Goal: Check status: Check status

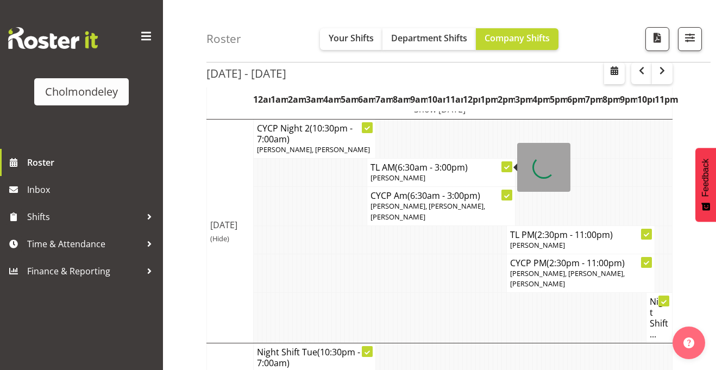
scroll to position [75, 0]
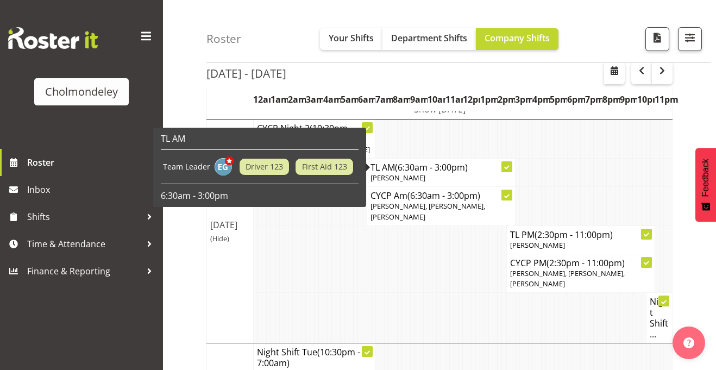
click at [381, 279] on td at bounding box center [381, 273] width 4 height 39
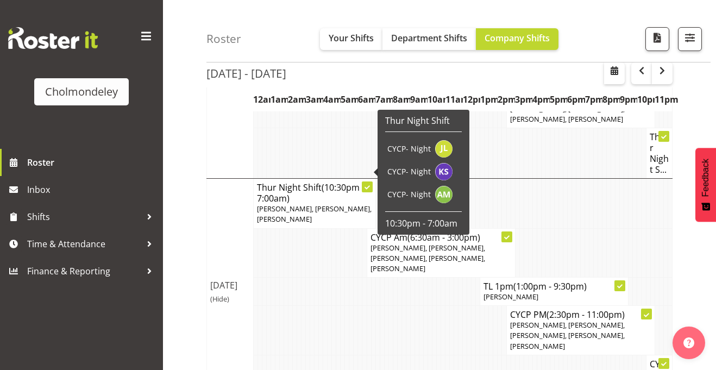
scroll to position [687, 0]
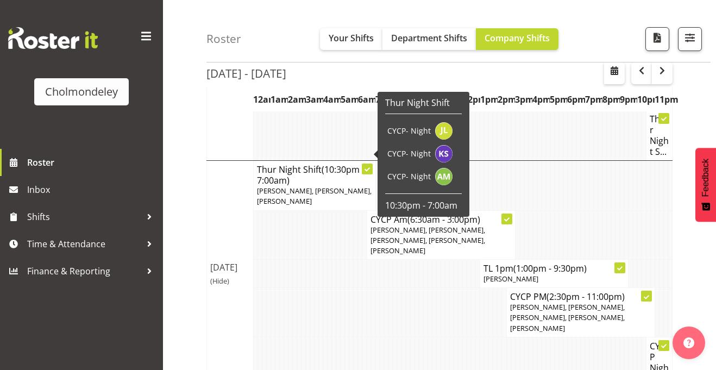
click at [248, 287] on td "Fri 12th Sep 2025 (Hide)" at bounding box center [230, 274] width 47 height 227
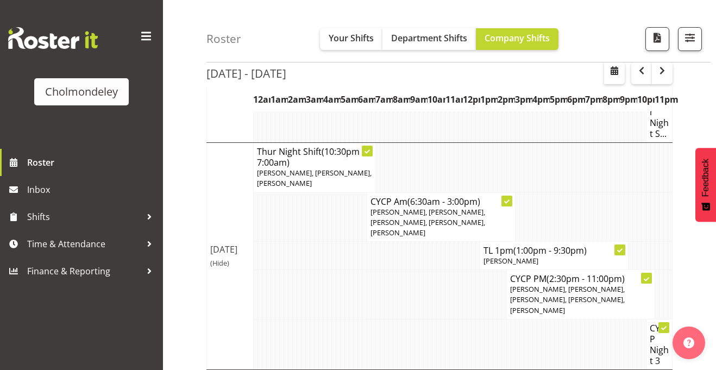
scroll to position [764, 0]
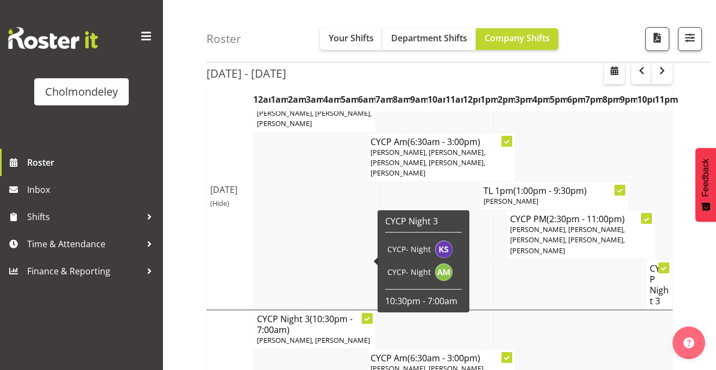
click at [298, 259] on td at bounding box center [299, 284] width 4 height 50
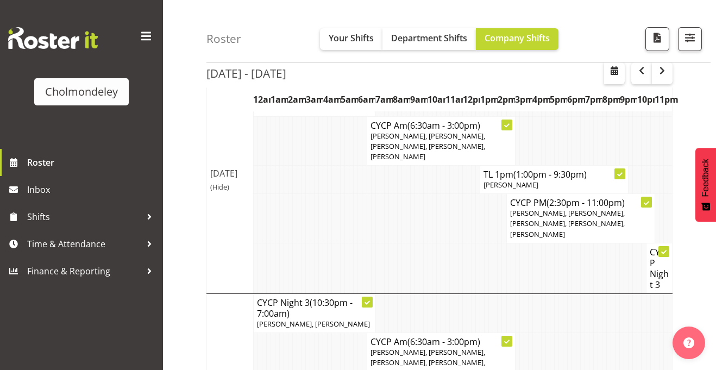
scroll to position [781, 0]
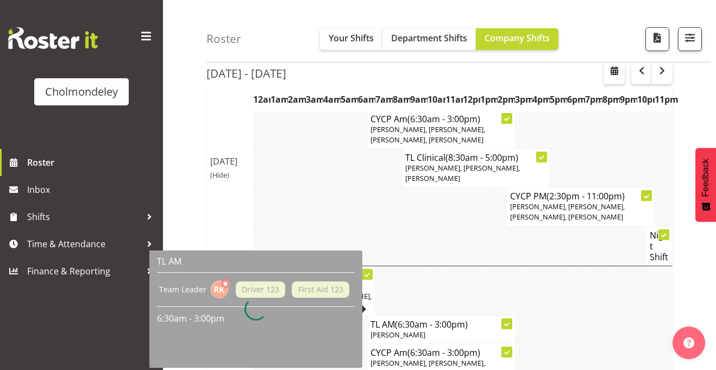
scroll to position [285, 0]
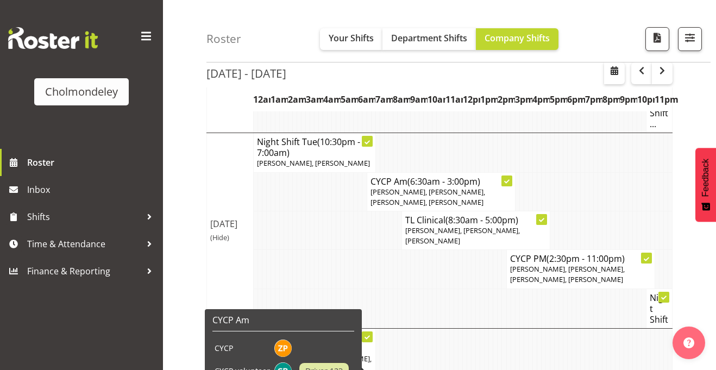
click at [443, 288] on td at bounding box center [443, 308] width 4 height 40
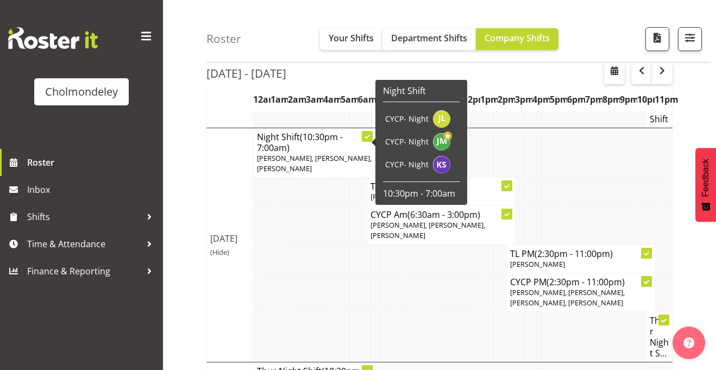
scroll to position [492, 0]
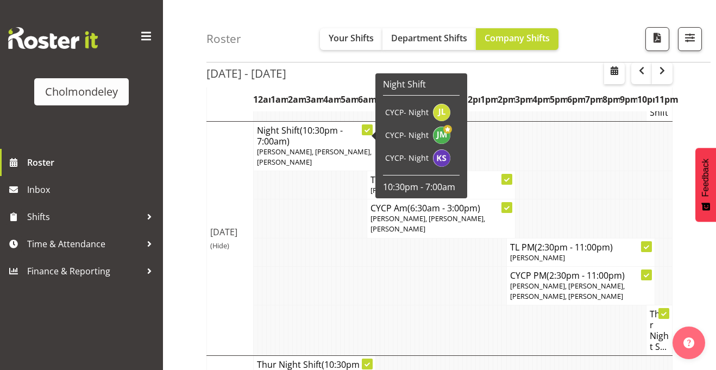
click at [367, 305] on td at bounding box center [368, 330] width 4 height 50
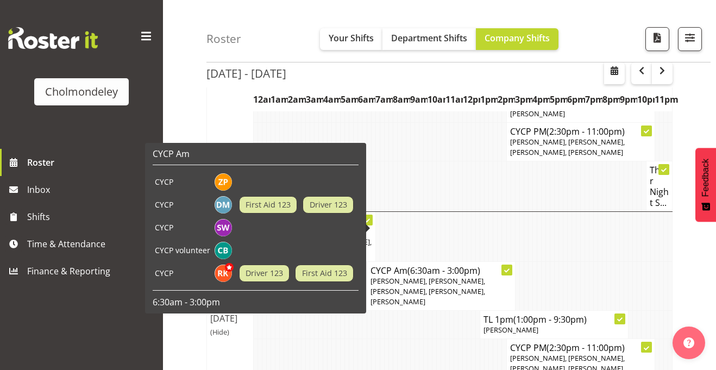
scroll to position [638, 0]
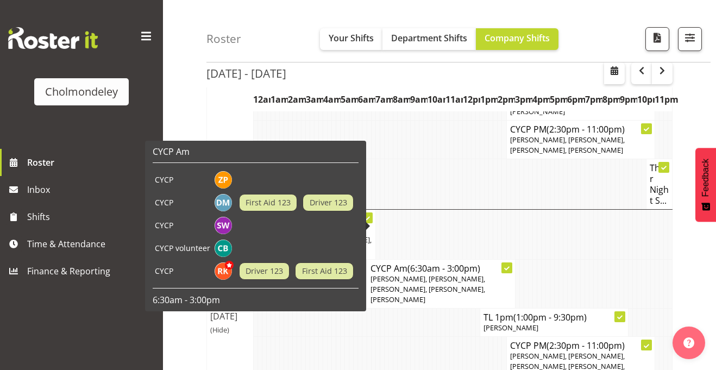
click at [367, 337] on td at bounding box center [368, 361] width 4 height 49
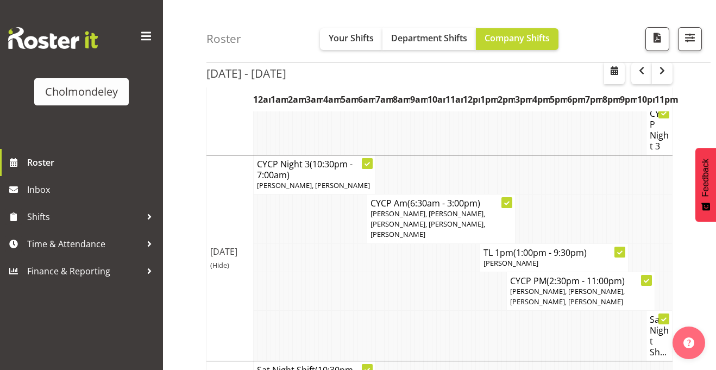
scroll to position [919, 0]
